Goal: Task Accomplishment & Management: Use online tool/utility

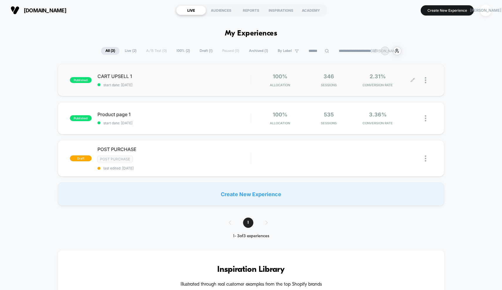
click at [412, 80] on icon at bounding box center [412, 80] width 4 height 4
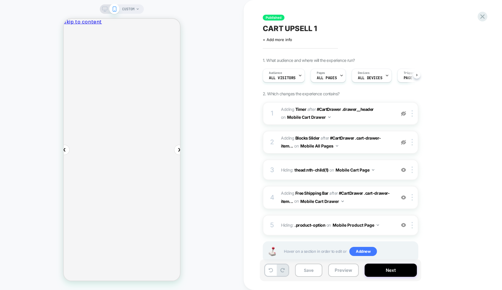
scroll to position [0, 0]
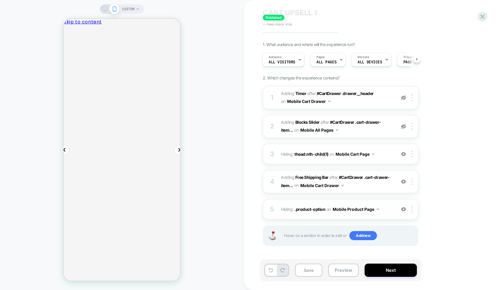
scroll to position [16, 0]
click at [402, 181] on img at bounding box center [403, 182] width 5 height 5
click at [404, 208] on img at bounding box center [403, 209] width 5 height 5
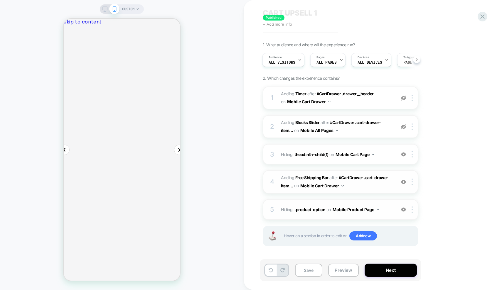
click at [405, 210] on img at bounding box center [403, 209] width 5 height 5
click at [404, 211] on img at bounding box center [403, 209] width 5 height 5
click at [403, 127] on img at bounding box center [403, 126] width 5 height 5
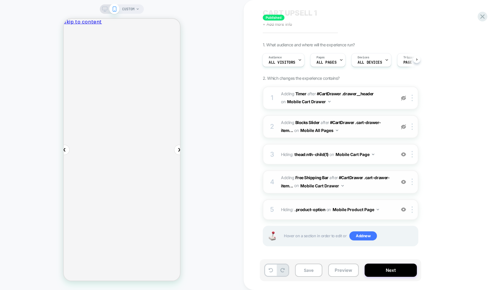
click at [403, 127] on img at bounding box center [403, 126] width 5 height 5
click at [401, 98] on img at bounding box center [403, 98] width 5 height 5
click at [404, 97] on img at bounding box center [403, 98] width 5 height 5
click at [404, 152] on img at bounding box center [403, 154] width 5 height 5
click at [404, 155] on img at bounding box center [403, 154] width 5 height 5
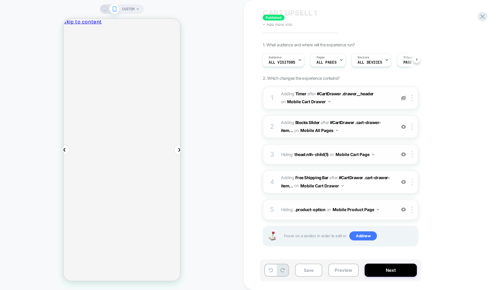
click at [402, 182] on img at bounding box center [403, 182] width 5 height 5
click at [403, 128] on img at bounding box center [403, 126] width 5 height 5
click at [406, 155] on div at bounding box center [404, 154] width 10 height 6
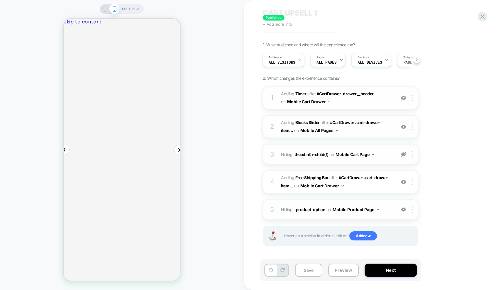
click at [405, 156] on img at bounding box center [403, 154] width 5 height 5
click at [403, 182] on img at bounding box center [403, 182] width 5 height 5
click at [401, 127] on img at bounding box center [403, 126] width 5 height 5
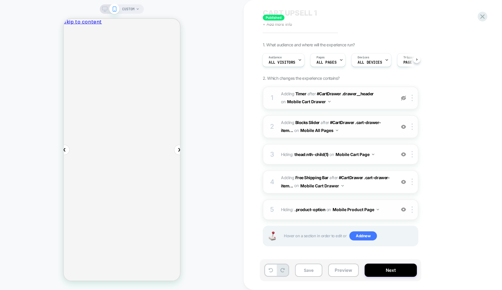
click at [401, 127] on img at bounding box center [403, 126] width 5 height 5
drag, startPoint x: 413, startPoint y: 125, endPoint x: 385, endPoint y: 119, distance: 29.1
click at [385, 119] on div "2 #_loomi_addon_1745910510154 Adding Blocks Slider AFTER #CartDrawer .cart-draw…" at bounding box center [341, 126] width 156 height 23
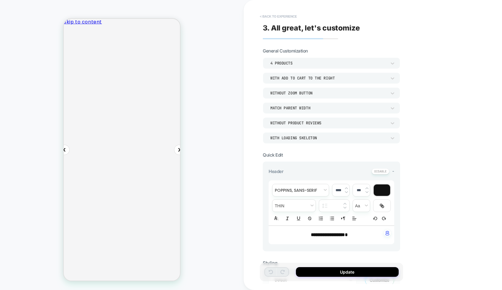
click at [263, 16] on button "< Back to experience" at bounding box center [278, 16] width 43 height 9
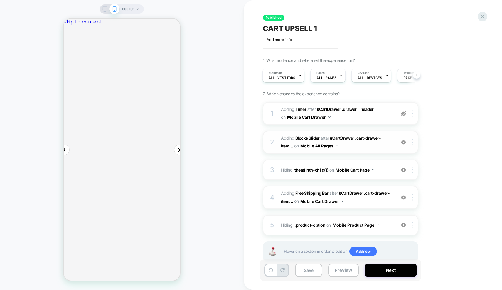
click at [403, 141] on img at bounding box center [403, 142] width 5 height 5
click at [403, 173] on div at bounding box center [404, 170] width 10 height 6
click at [402, 173] on div at bounding box center [404, 170] width 10 height 6
click at [404, 199] on img at bounding box center [403, 197] width 5 height 5
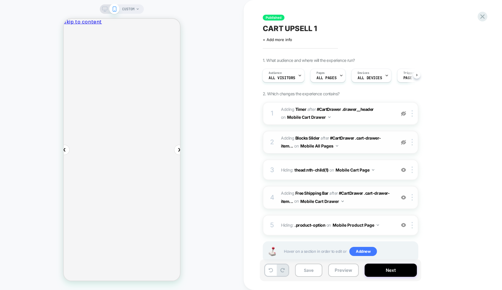
click at [402, 139] on div at bounding box center [404, 142] width 10 height 6
click at [402, 169] on img at bounding box center [403, 170] width 5 height 5
click at [403, 194] on div "4 #_loomi_addon_1753768561376 Adding Free Shipping Bar AFTER #CartDrawer .cart-…" at bounding box center [341, 197] width 156 height 23
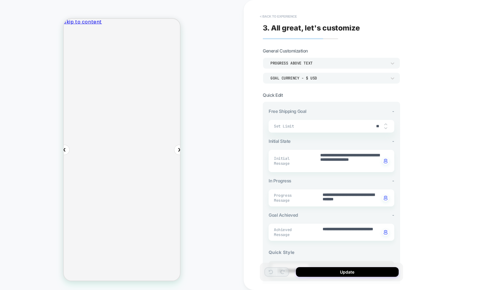
click at [266, 15] on button "< Back to experience" at bounding box center [278, 16] width 43 height 9
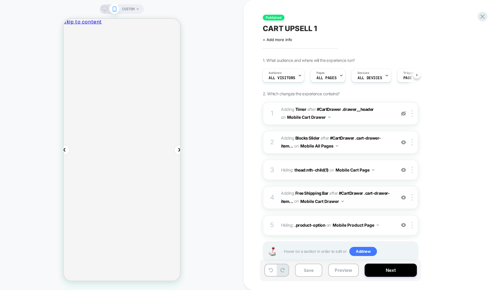
click at [403, 198] on img at bounding box center [403, 197] width 5 height 5
click at [404, 197] on img at bounding box center [403, 197] width 5 height 5
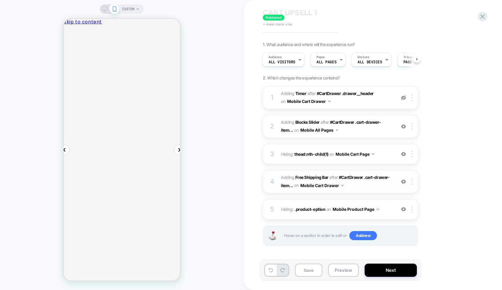
scroll to position [16, 0]
click at [357, 184] on span "#_loomi_addon_1753768561376 Adding Free Shipping Bar AFTER #CartDrawer .cart-dr…" at bounding box center [337, 182] width 112 height 16
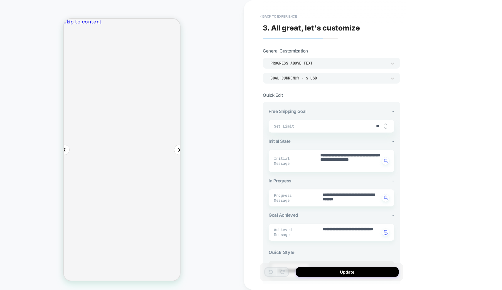
scroll to position [0, 0]
click at [272, 15] on button "< Back to experience" at bounding box center [278, 16] width 43 height 9
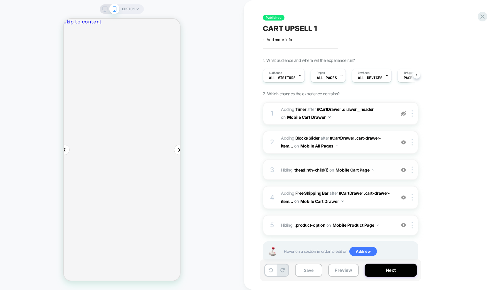
scroll to position [0, 0]
click at [270, 168] on div "3" at bounding box center [272, 170] width 6 height 12
click at [274, 169] on div "3" at bounding box center [272, 170] width 6 height 12
click at [119, 209] on div "Group 7 All good! you׳ve got free shipping" at bounding box center [122, 225] width 116 height 33
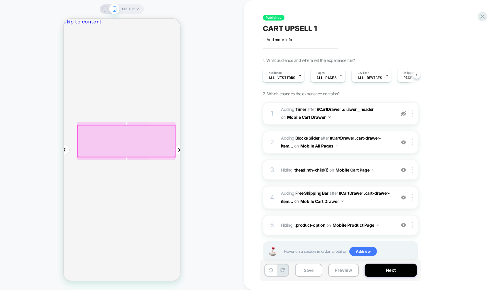
click at [125, 137] on div at bounding box center [126, 141] width 97 height 32
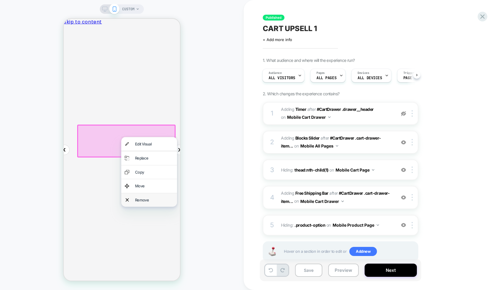
click at [140, 198] on div "Remove" at bounding box center [154, 200] width 38 height 6
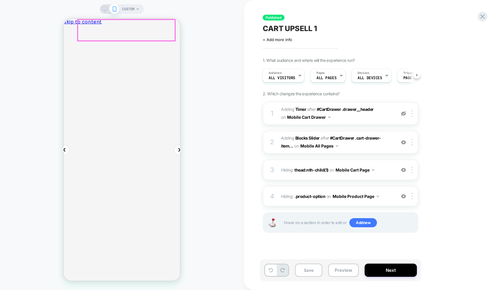
click at [128, 40] on div "Your cart" at bounding box center [122, 40] width 116 height 19
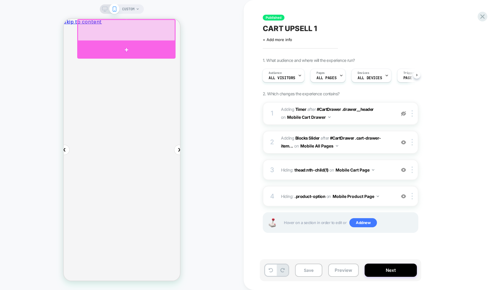
click at [126, 44] on div at bounding box center [126, 49] width 98 height 17
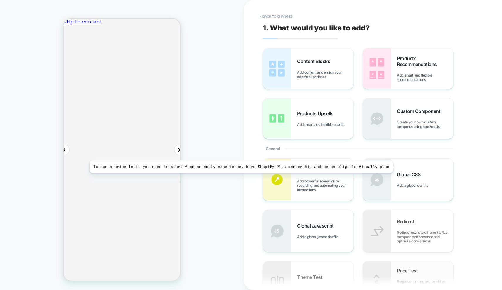
scroll to position [0, 0]
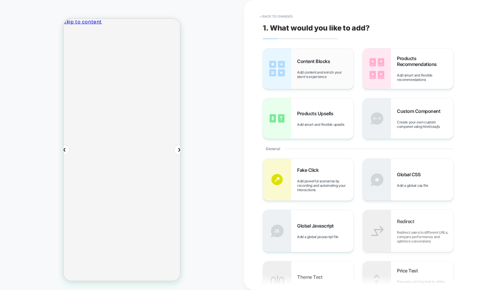
click at [311, 71] on span "Add content and enrich your store's experience" at bounding box center [325, 74] width 56 height 9
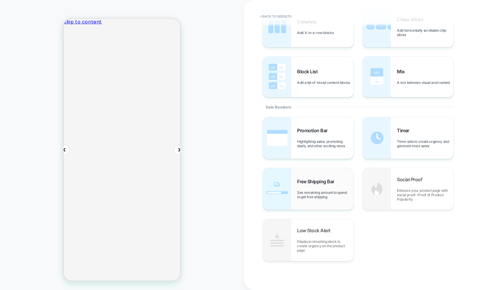
scroll to position [0, 0]
click at [330, 185] on div "Free Shipping Bar See remaining amount to spend to get free shipping" at bounding box center [325, 189] width 56 height 21
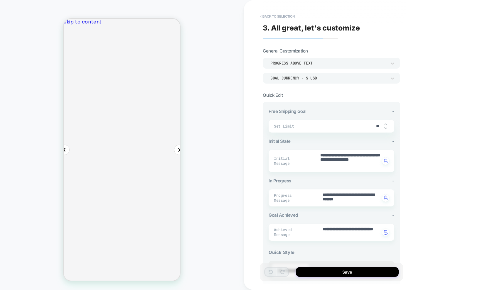
scroll to position [0, 0]
drag, startPoint x: 381, startPoint y: 126, endPoint x: 372, endPoint y: 126, distance: 8.2
click at [372, 126] on input "**" at bounding box center [377, 126] width 13 height 5
type textarea "*"
type input "*"
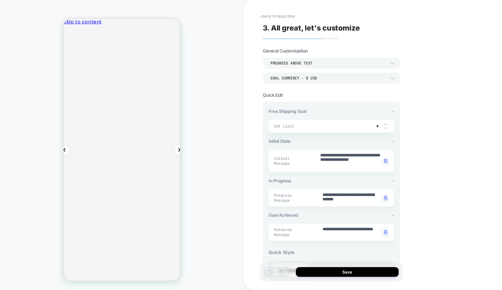
type textarea "*"
type input "**"
click at [438, 143] on div "**********" at bounding box center [373, 145] width 258 height 290
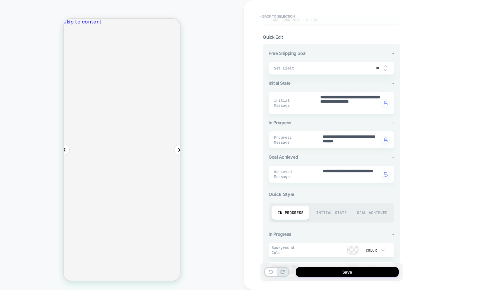
click at [328, 210] on div "Initial State" at bounding box center [331, 213] width 38 height 14
click at [377, 211] on div "Goal Achieved" at bounding box center [372, 213] width 38 height 14
click at [327, 216] on div "Initial State" at bounding box center [331, 213] width 38 height 14
click at [297, 210] on div "In Progress" at bounding box center [290, 213] width 38 height 14
click at [375, 212] on div "Goal Achieved" at bounding box center [372, 213] width 38 height 14
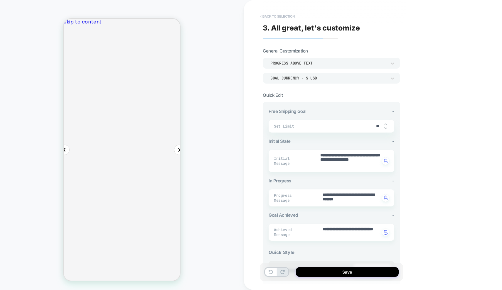
click at [270, 13] on button "< Back to selection" at bounding box center [277, 16] width 41 height 9
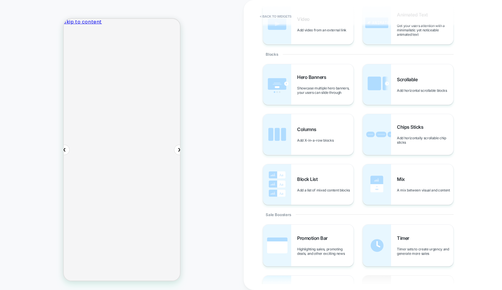
scroll to position [172, 0]
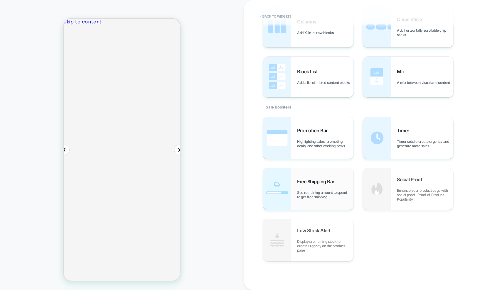
click at [332, 187] on div "Free Shipping Bar See remaining amount to spend to get free shipping" at bounding box center [325, 189] width 56 height 21
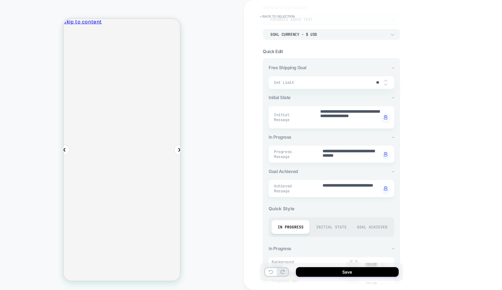
drag, startPoint x: 379, startPoint y: 82, endPoint x: 374, endPoint y: 82, distance: 4.7
click at [374, 82] on input "**" at bounding box center [377, 82] width 13 height 5
type textarea "*"
type input "*"
type textarea "*"
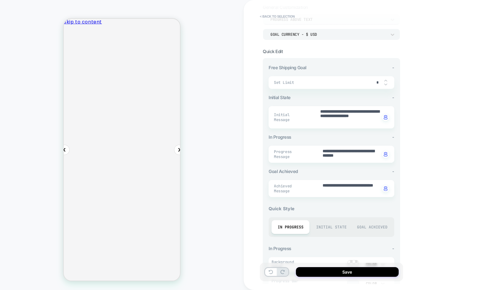
type input "**"
click at [440, 118] on div "**********" at bounding box center [373, 145] width 258 height 290
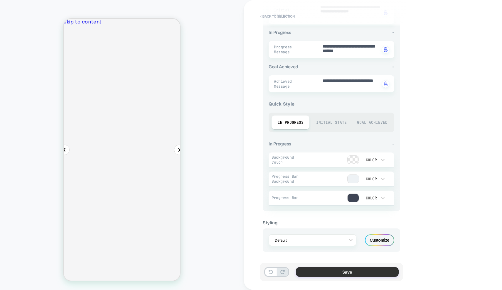
click at [351, 272] on button "Save" at bounding box center [347, 272] width 103 height 10
type textarea "*"
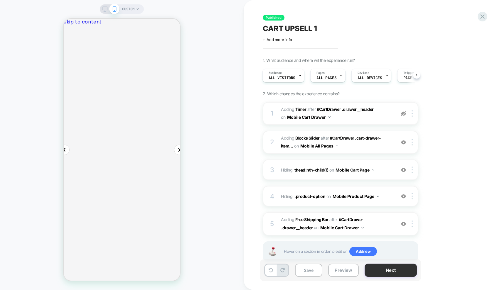
click at [380, 272] on button "Next" at bounding box center [390, 270] width 52 height 13
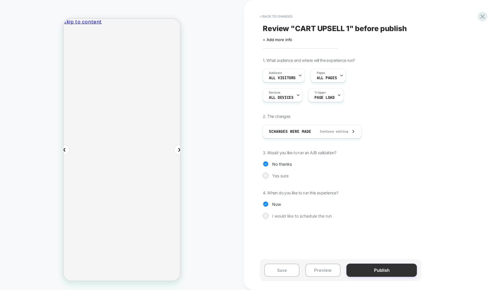
click at [382, 271] on button "Publish" at bounding box center [381, 270] width 70 height 13
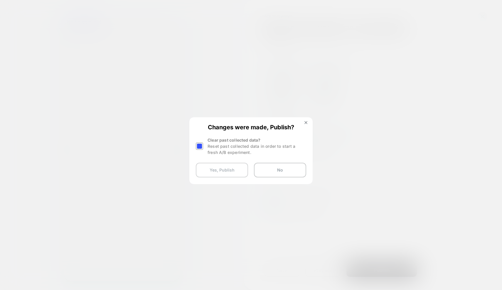
click at [227, 168] on button "Yes, Publish" at bounding box center [222, 170] width 52 height 15
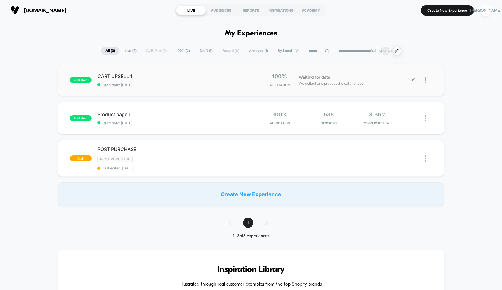
click at [411, 79] on icon at bounding box center [412, 80] width 4 height 4
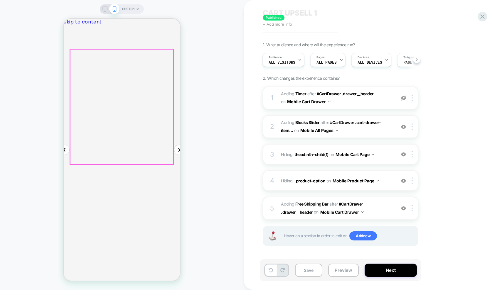
scroll to position [16, 0]
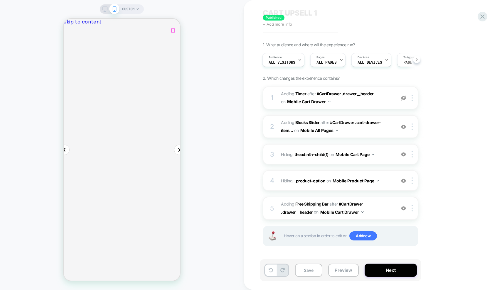
click at [401, 128] on img at bounding box center [403, 126] width 5 height 5
click at [338, 127] on span "#_loomi_addon_1745910510154 Adding Blocks Slider AFTER #CartDrawer .cart-drawer…" at bounding box center [337, 127] width 112 height 16
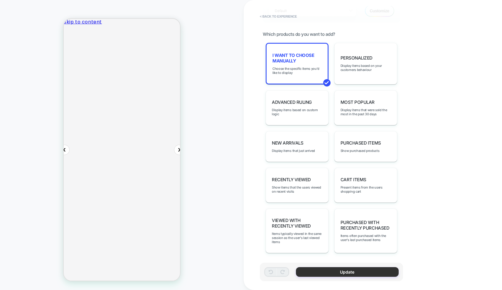
scroll to position [269, 0]
click at [307, 68] on span "Choose the specific items you'd like to display" at bounding box center [296, 71] width 49 height 8
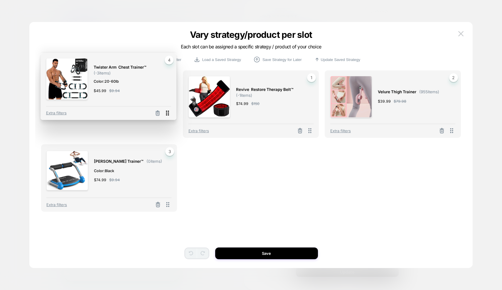
drag, startPoint x: 168, startPoint y: 205, endPoint x: 167, endPoint y: 115, distance: 90.1
click at [167, 115] on icon at bounding box center [167, 112] width 7 height 7
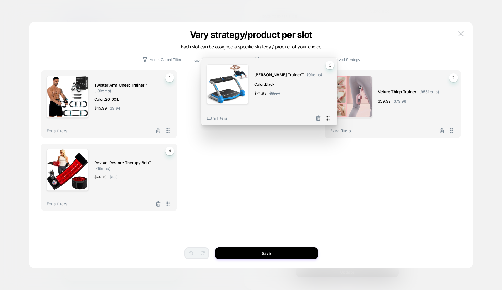
drag, startPoint x: 451, startPoint y: 130, endPoint x: 327, endPoint y: 118, distance: 124.4
click at [327, 118] on icon at bounding box center [327, 117] width 7 height 7
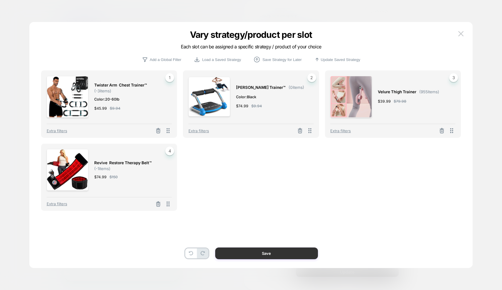
click at [292, 254] on button "Save" at bounding box center [266, 254] width 103 height 12
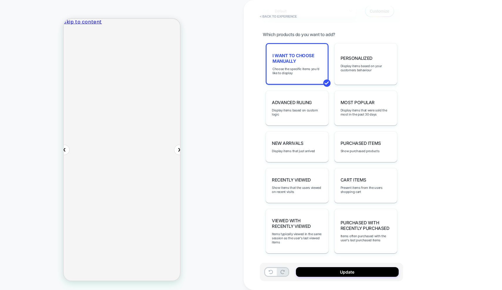
scroll to position [0, 0]
drag, startPoint x: 170, startPoint y: 186, endPoint x: 146, endPoint y: 185, distance: 24.9
click at [145, 247] on div "Twister Arm Chest Trainer™ $46 ADD [PERSON_NAME] Trainer™ $75 ADD Velure Thigh …" at bounding box center [122, 265] width 116 height 36
drag, startPoint x: 154, startPoint y: 188, endPoint x: 128, endPoint y: 187, distance: 26.1
click at [128, 253] on div "Twister Arm Chest Trainer™ $46 ADD" at bounding box center [112, 265] width 87 height 24
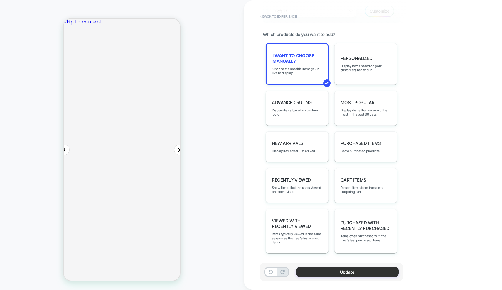
click at [332, 273] on button "Update" at bounding box center [347, 272] width 103 height 10
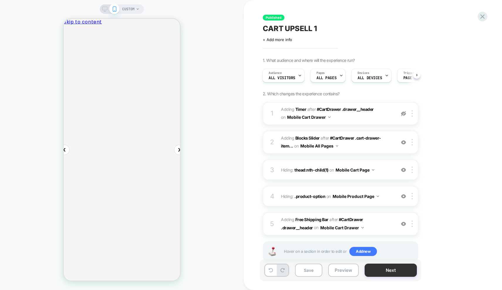
click at [380, 272] on button "Next" at bounding box center [390, 270] width 52 height 13
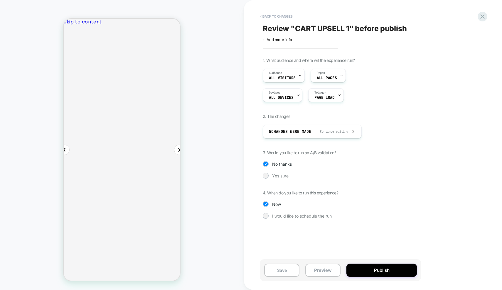
click at [380, 272] on button "Publish" at bounding box center [381, 270] width 70 height 13
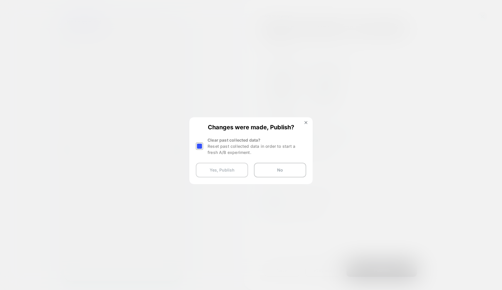
click at [221, 175] on button "Yes, Publish" at bounding box center [222, 170] width 52 height 15
